Goal: Task Accomplishment & Management: Manage account settings

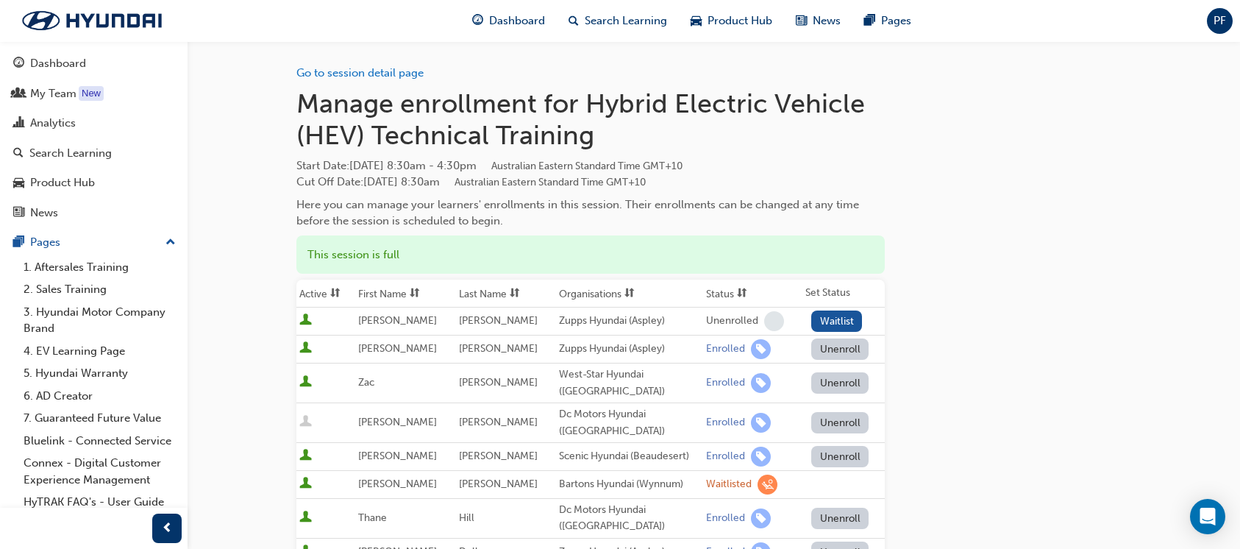
scroll to position [196, 0]
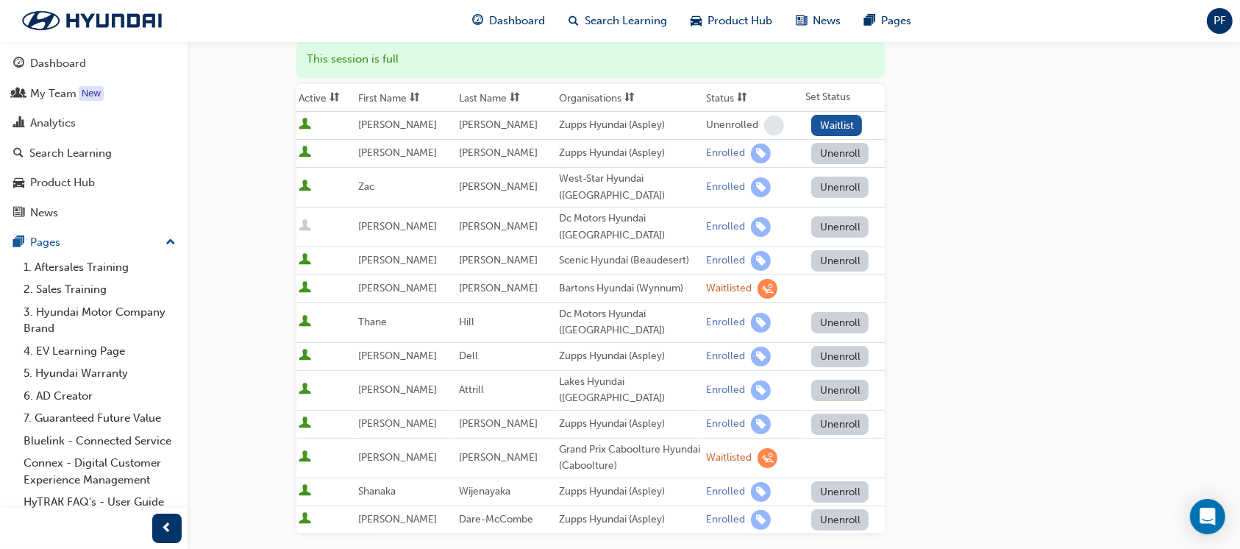
click at [824, 256] on button "Unenroll" at bounding box center [839, 260] width 57 height 21
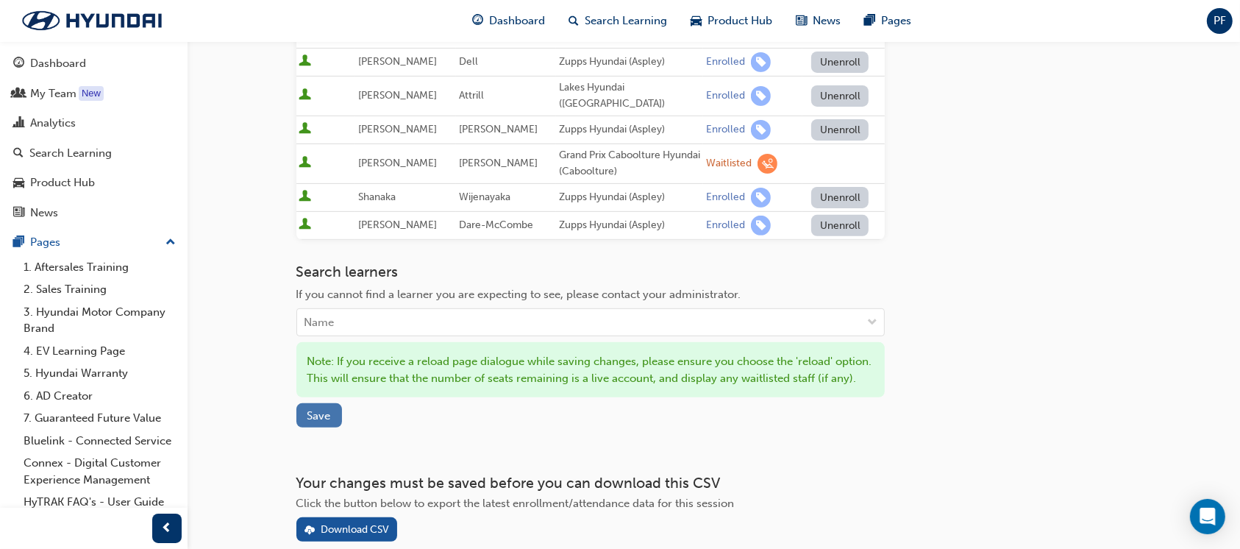
click at [327, 409] on span "Save" at bounding box center [319, 415] width 24 height 13
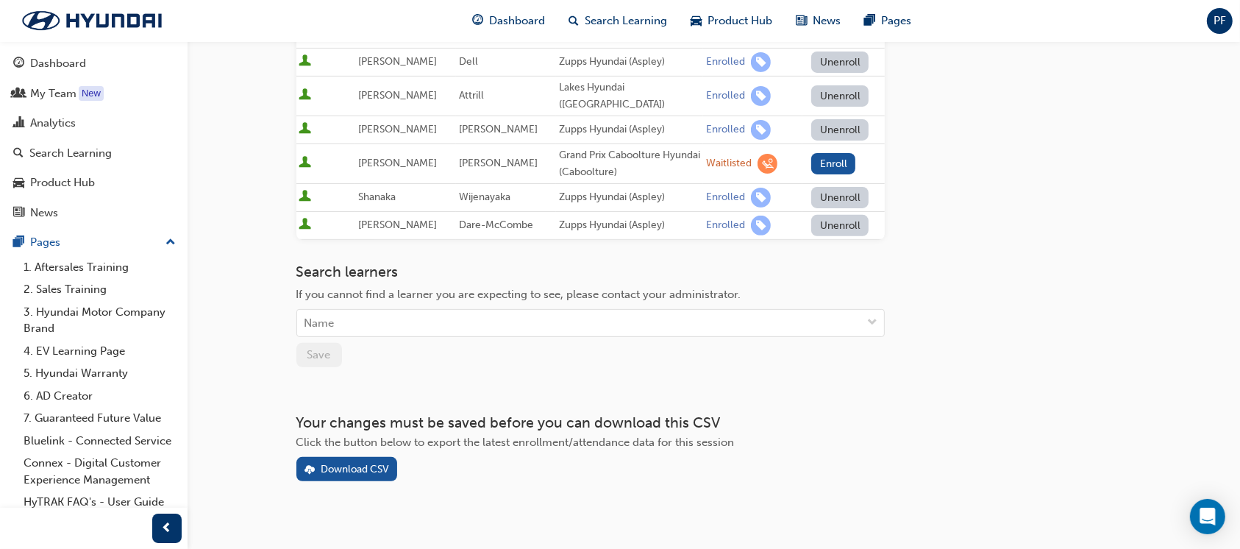
scroll to position [0, 0]
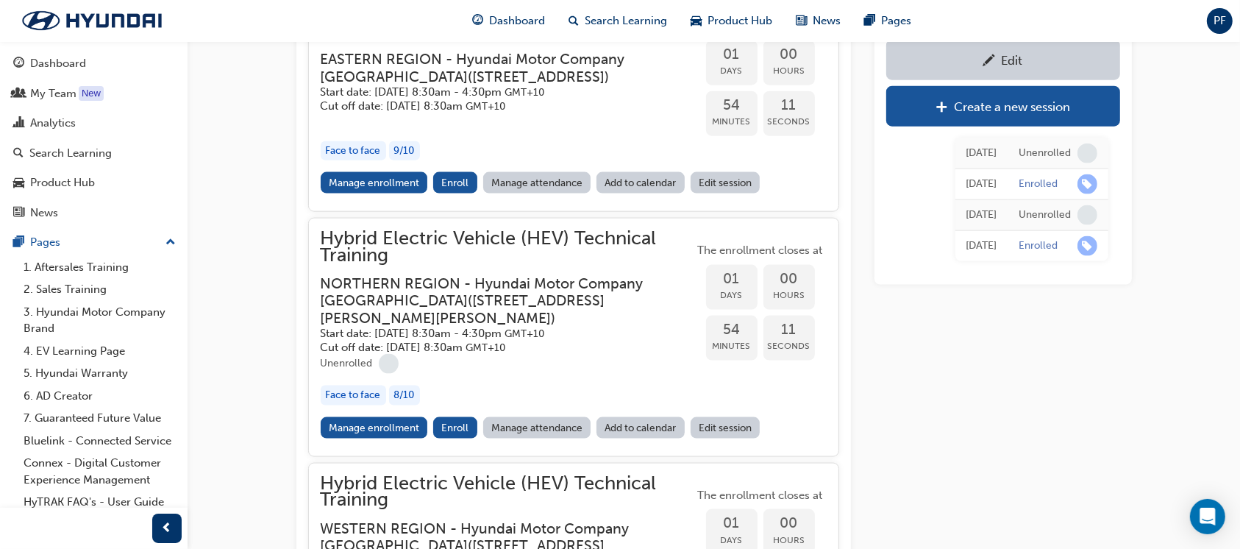
scroll to position [2031, 0]
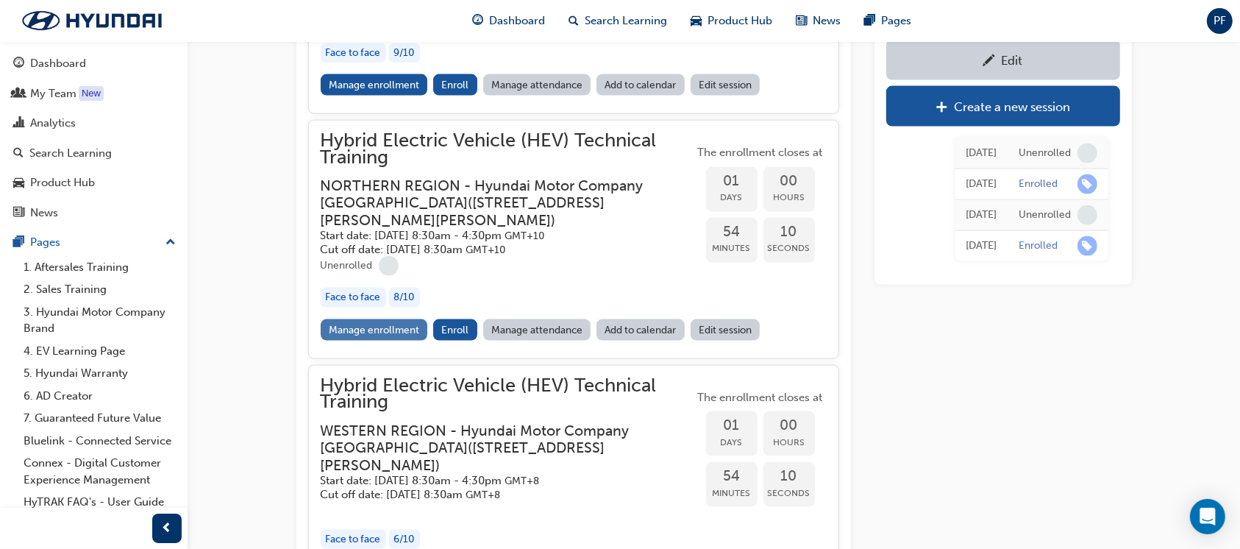
click at [402, 341] on link "Manage enrollment" at bounding box center [374, 329] width 107 height 21
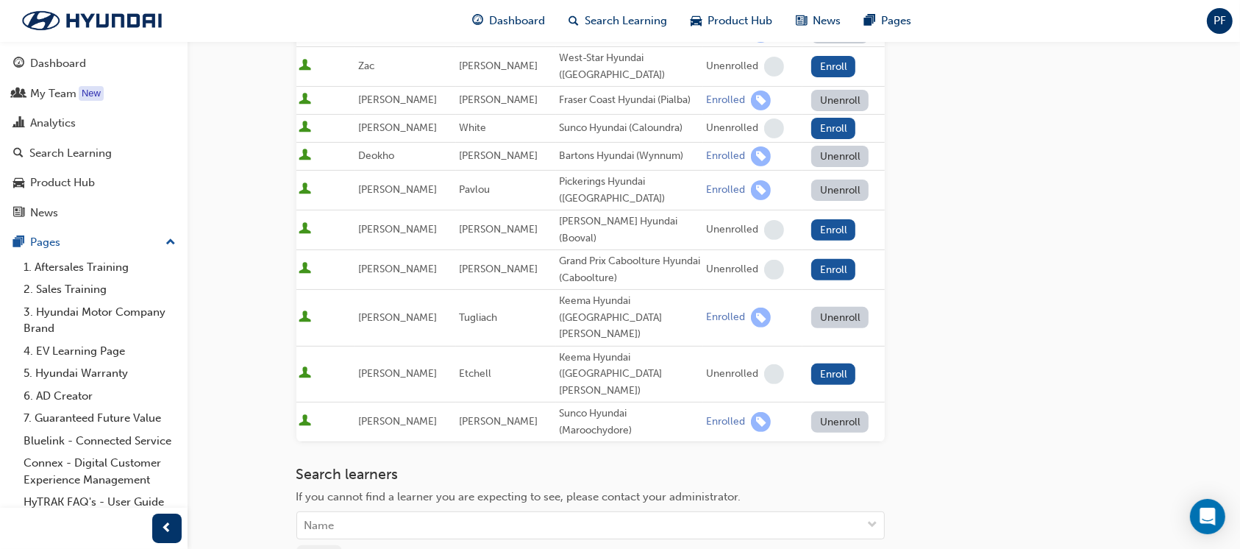
scroll to position [392, 0]
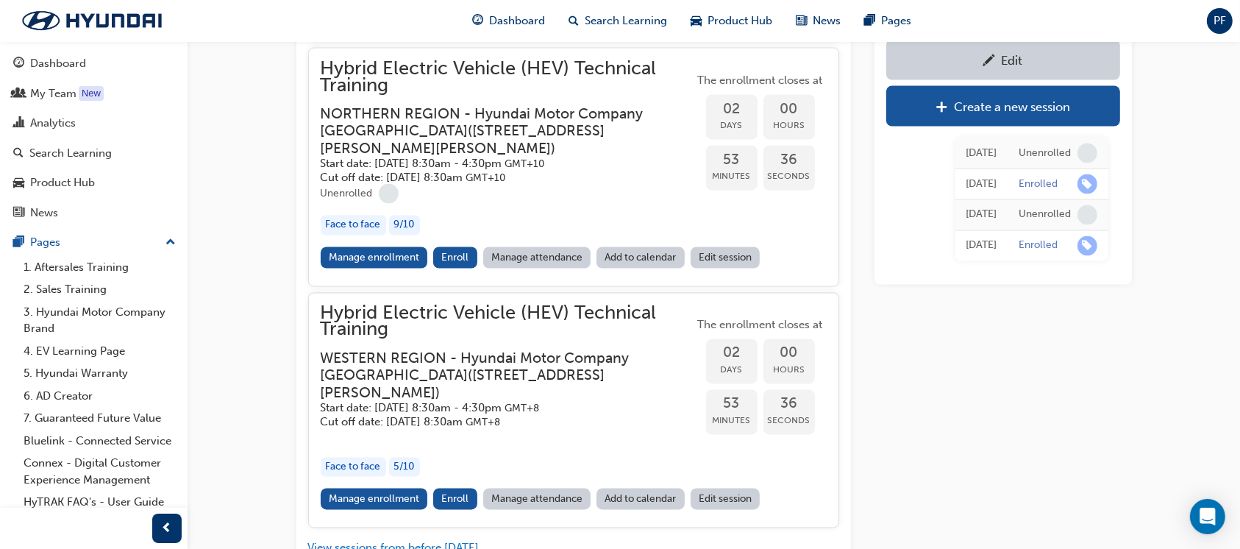
scroll to position [2620, 0]
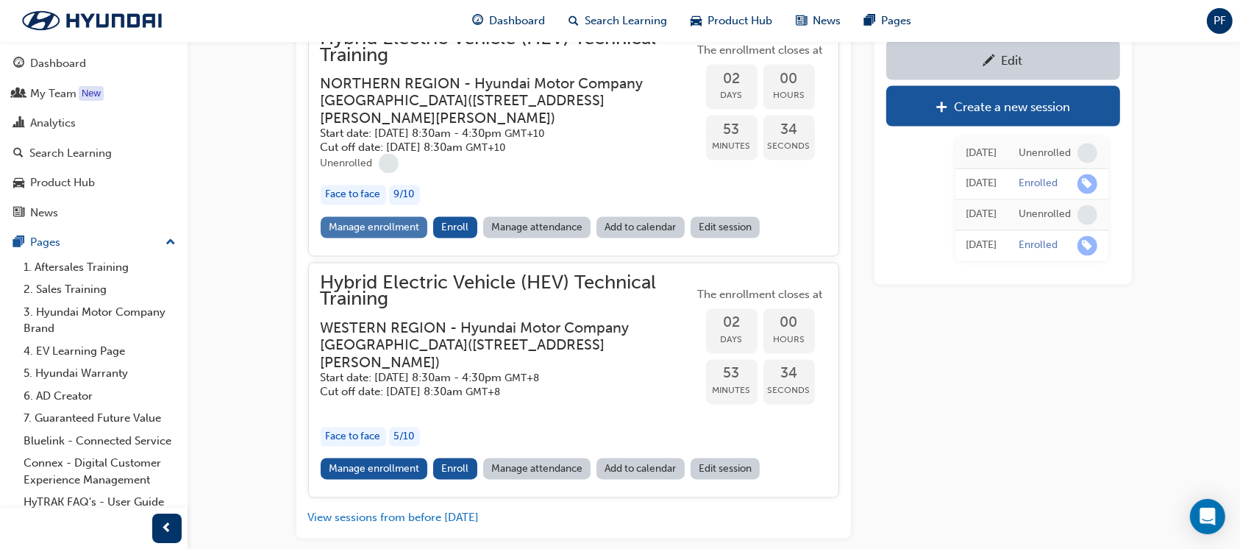
click at [347, 238] on link "Manage enrollment" at bounding box center [374, 227] width 107 height 21
